Goal: Transaction & Acquisition: Download file/media

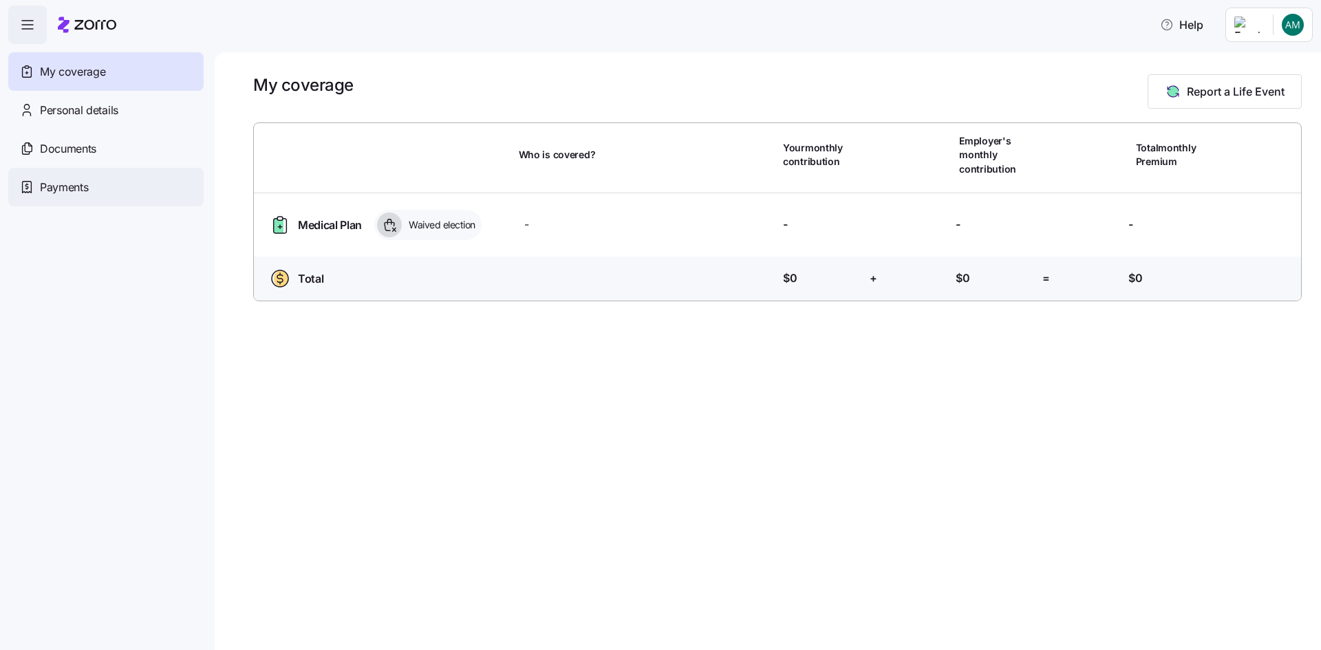
click at [65, 190] on span "Payments" at bounding box center [64, 187] width 48 height 17
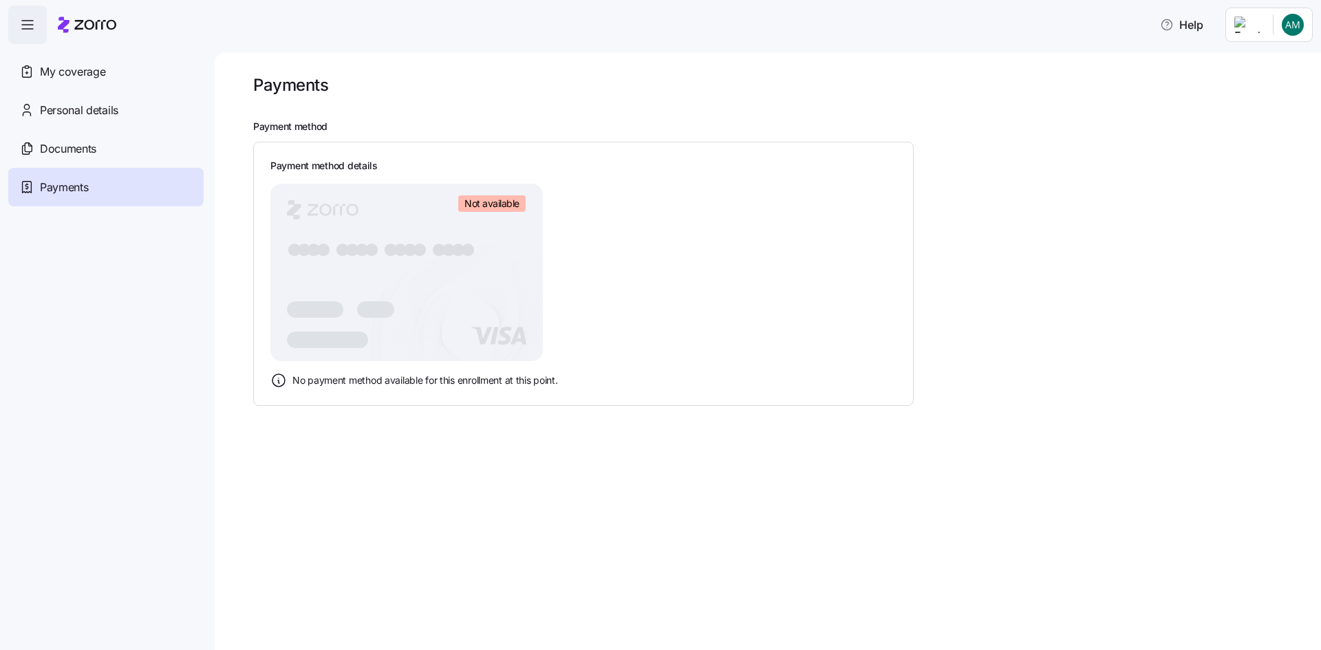
click at [477, 206] on span "Not available" at bounding box center [491, 203] width 55 height 12
click at [278, 116] on div at bounding box center [777, 108] width 1049 height 25
click at [1293, 28] on html "Help My coverage Personal details Documents Partners hub Payments Payments Paym…" at bounding box center [660, 321] width 1321 height 642
click at [1258, 117] on div "Company setup" at bounding box center [1256, 117] width 91 height 15
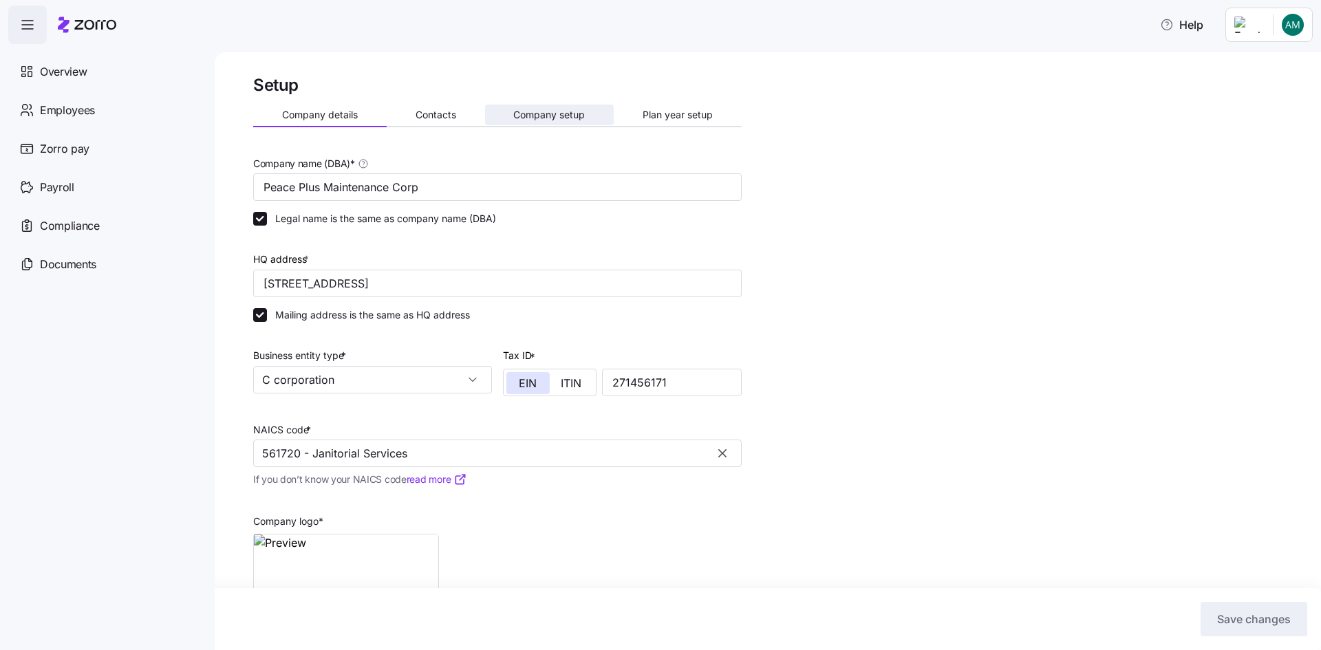
click at [545, 114] on span "Company setup" at bounding box center [549, 115] width 72 height 10
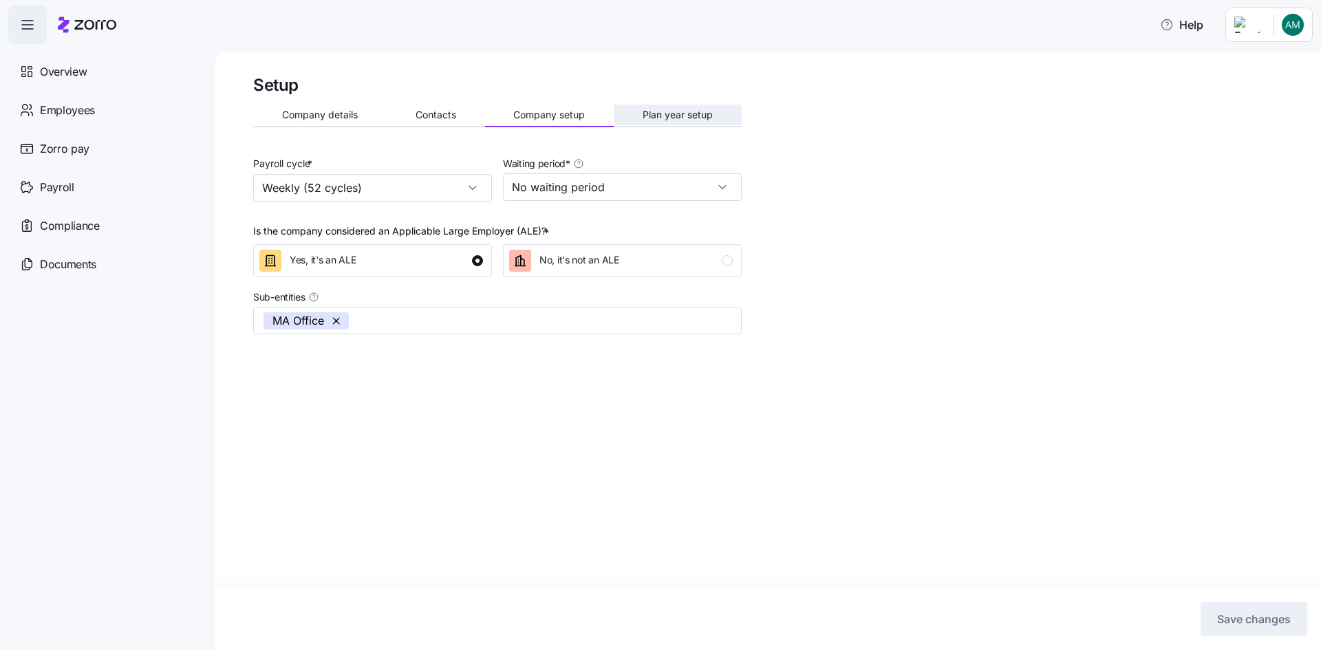
click at [702, 116] on span "Plan year setup" at bounding box center [678, 115] width 70 height 10
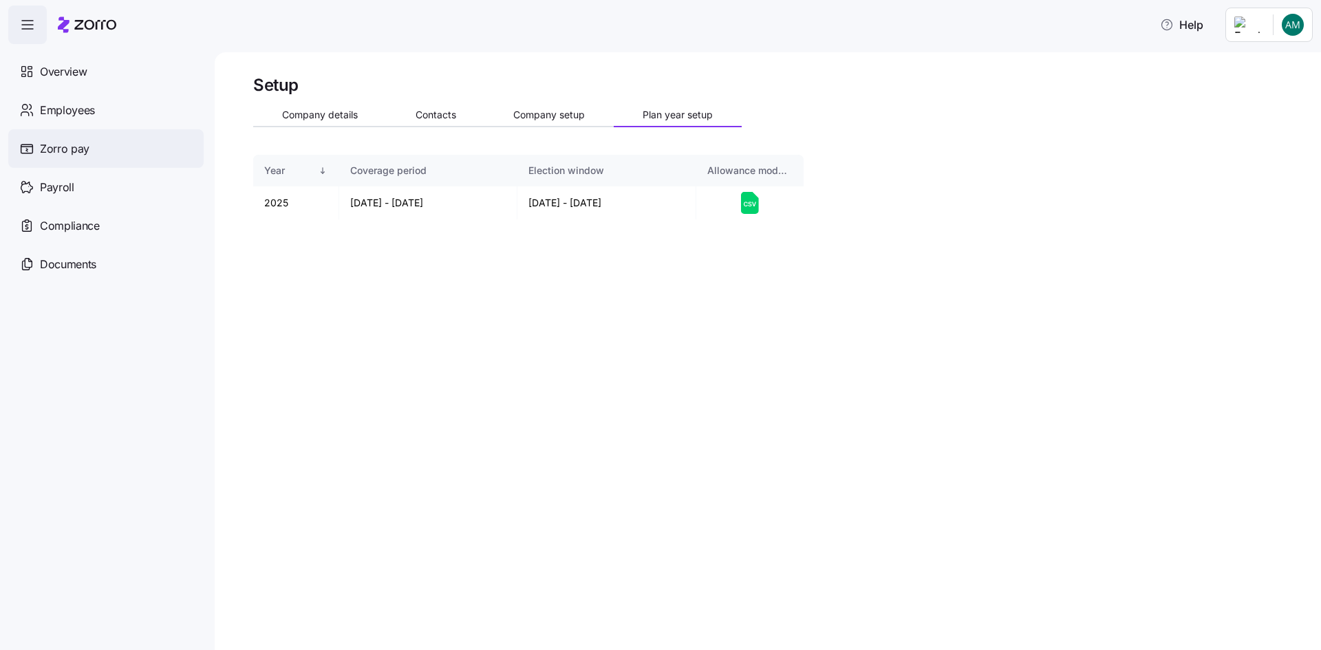
click at [31, 153] on icon at bounding box center [27, 148] width 12 height 8
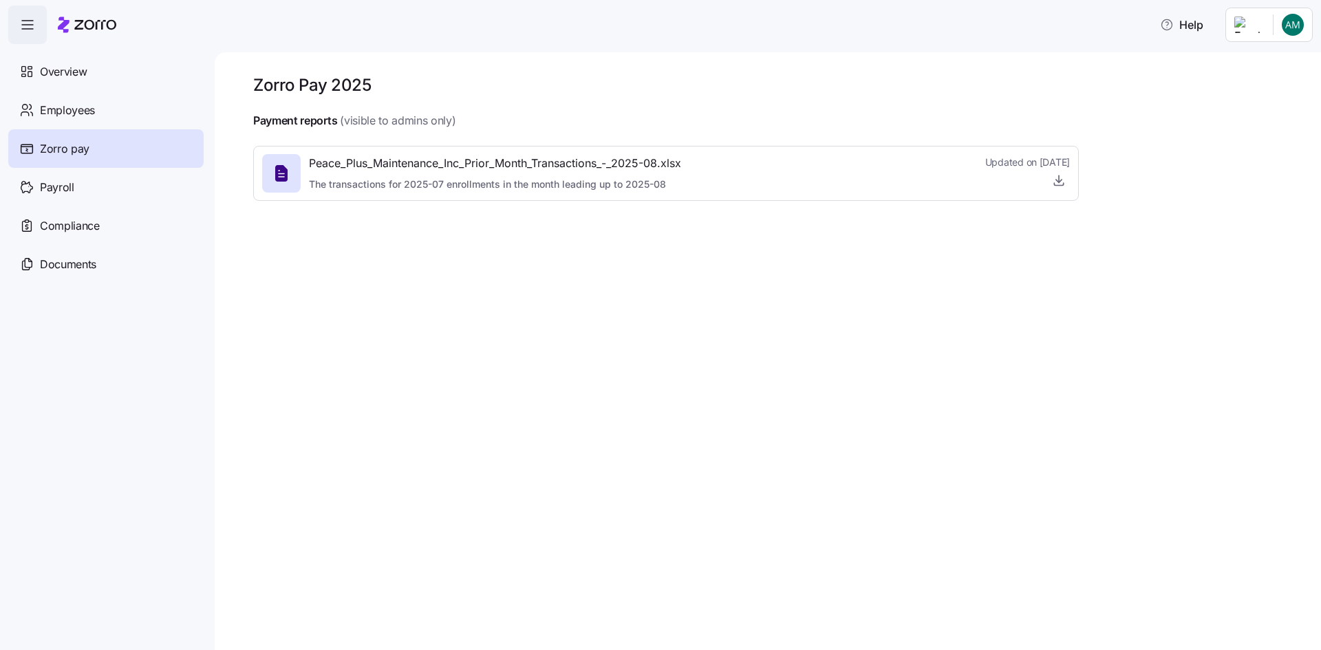
click at [466, 166] on span "Peace_Plus_Maintenance_Inc_Prior_Month_Transactions_-_2025-08.xlsx" at bounding box center [495, 163] width 372 height 17
click at [120, 257] on div "Documents" at bounding box center [105, 264] width 195 height 39
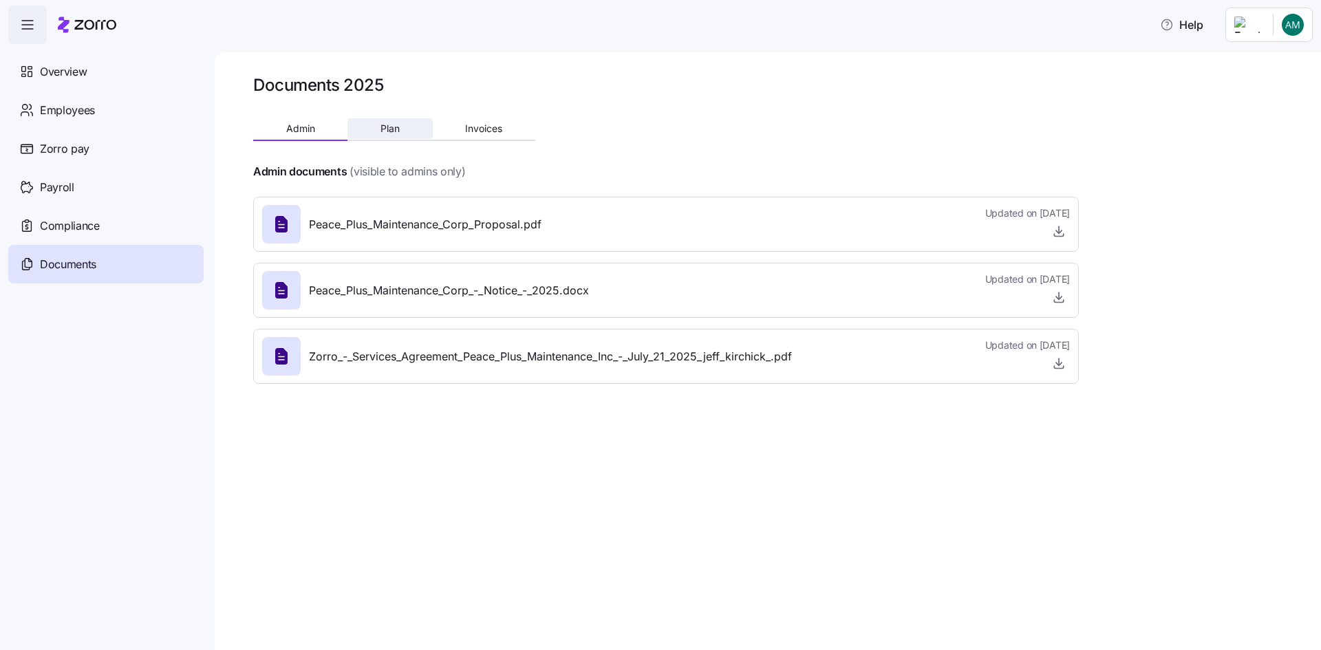
click at [399, 125] on span "Plan" at bounding box center [389, 129] width 19 height 10
click at [305, 125] on span "Admin" at bounding box center [300, 129] width 29 height 10
click at [306, 138] on button "Admin" at bounding box center [300, 128] width 94 height 21
click at [392, 113] on div "Documents 2025 Admin Plan Invoices Admin documents (visible to admins only) Pea…" at bounding box center [666, 234] width 826 height 321
click at [387, 125] on span "Plan" at bounding box center [389, 129] width 19 height 10
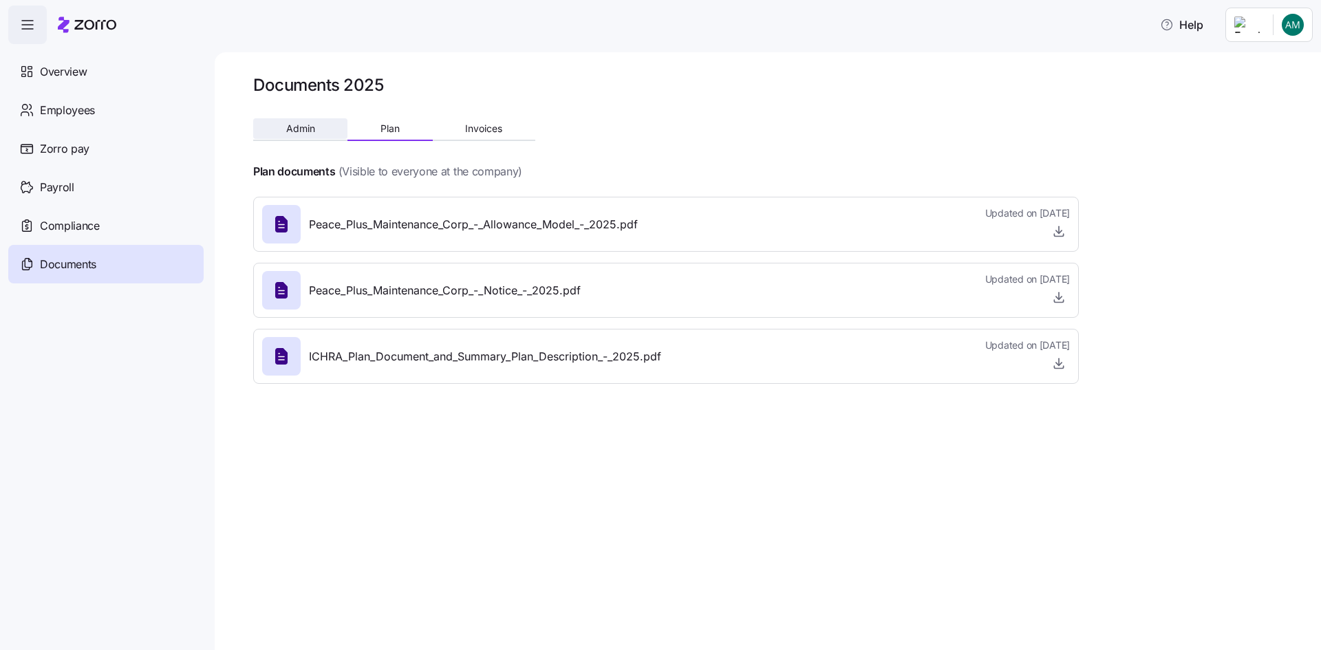
click at [287, 135] on button "Admin" at bounding box center [300, 128] width 94 height 21
click at [290, 133] on span "Admin" at bounding box center [300, 129] width 29 height 10
click at [1056, 230] on icon "button" at bounding box center [1059, 231] width 14 height 14
click at [1060, 368] on icon "button" at bounding box center [1058, 367] width 9 height 2
